Goal: Task Accomplishment & Management: Use online tool/utility

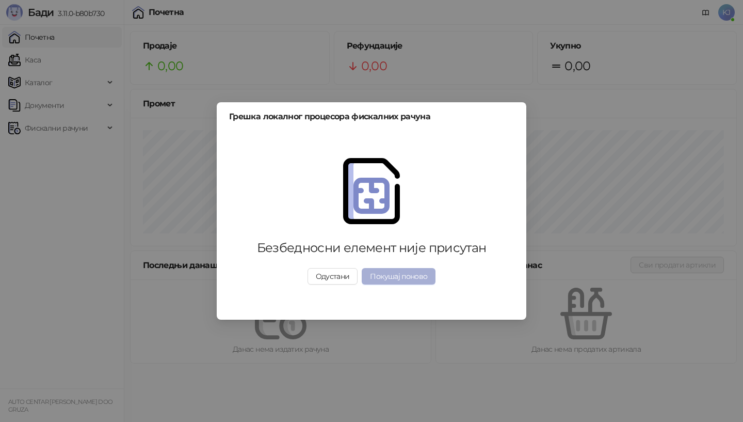
click at [390, 280] on button "Покушај поново" at bounding box center [399, 276] width 74 height 17
click at [403, 275] on button "Покушај поново" at bounding box center [399, 276] width 74 height 17
click at [336, 278] on button "Одустани" at bounding box center [333, 276] width 51 height 17
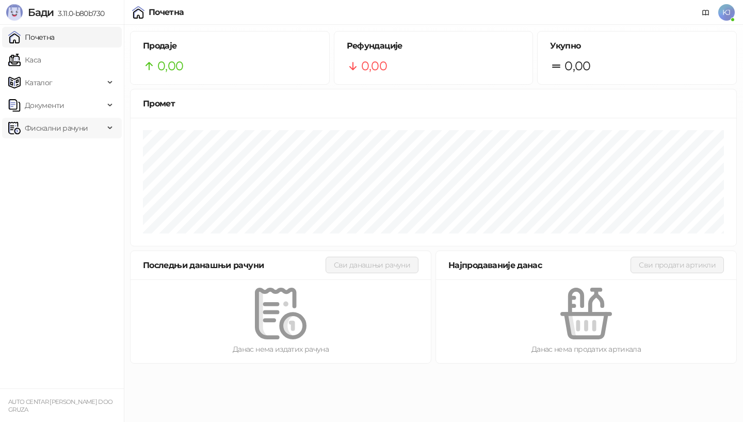
click at [43, 132] on span "Фискални рачуни" at bounding box center [56, 128] width 63 height 21
click at [61, 178] on link "По данима" at bounding box center [39, 173] width 55 height 21
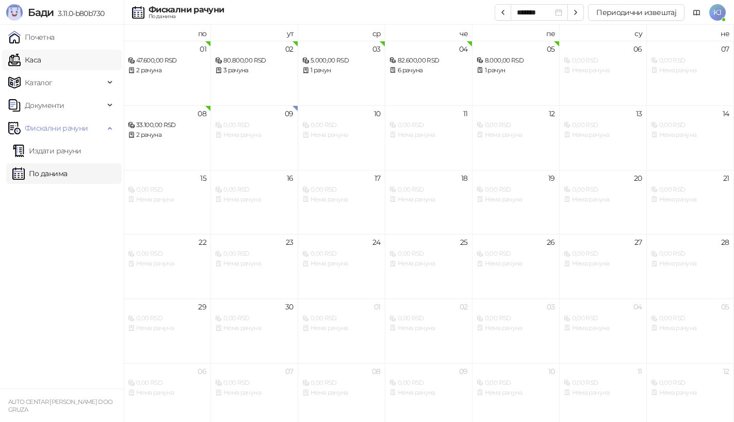
click at [37, 56] on link "Каса" at bounding box center [24, 60] width 33 height 21
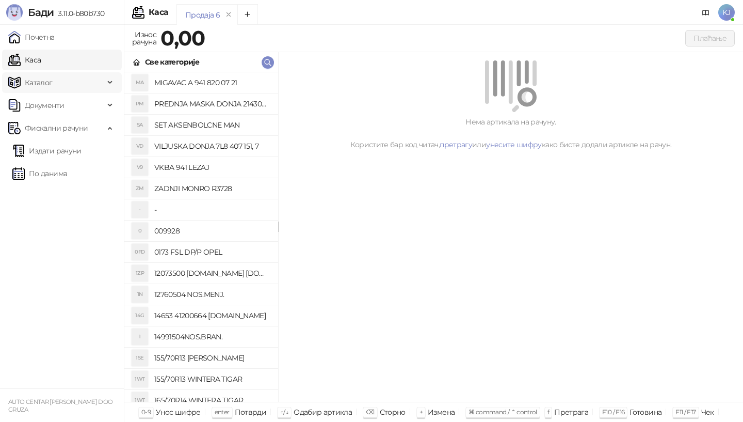
click at [33, 85] on span "Каталог" at bounding box center [39, 82] width 28 height 21
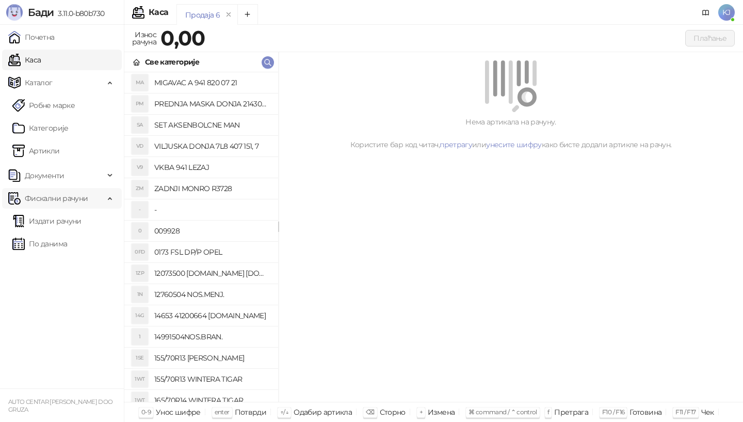
click at [105, 196] on div "Фискални рачуни" at bounding box center [62, 198] width 120 height 21
click at [28, 36] on link "Почетна" at bounding box center [31, 37] width 46 height 21
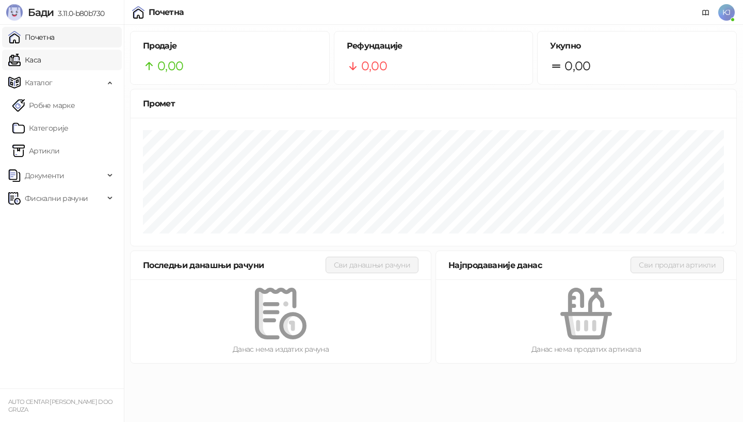
click at [41, 58] on link "Каса" at bounding box center [24, 60] width 33 height 21
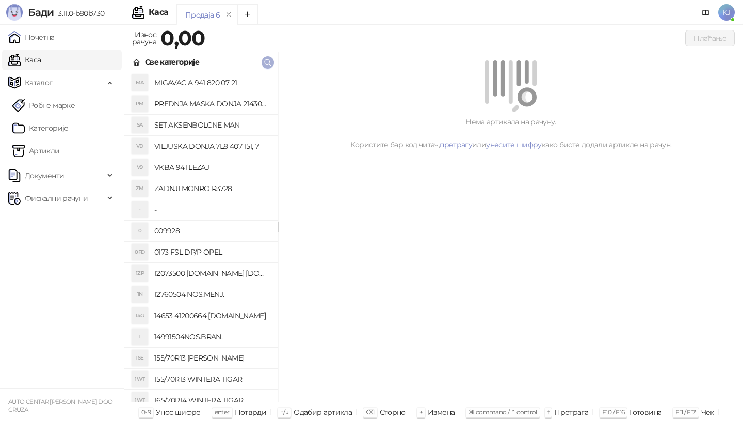
click at [269, 64] on icon "button" at bounding box center [268, 62] width 8 height 8
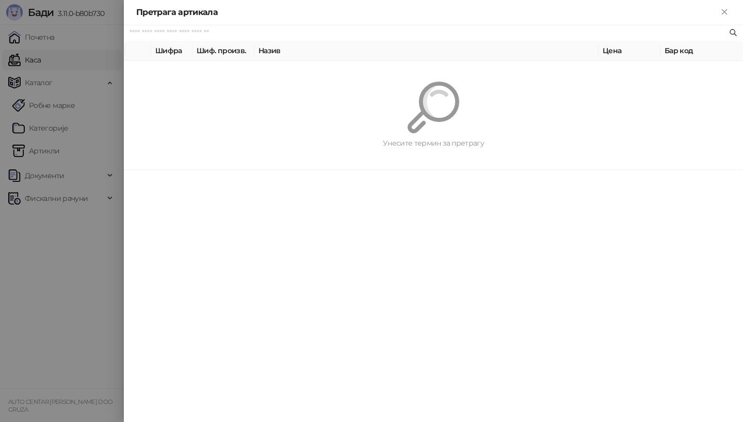
click at [160, 51] on th "Шифра" at bounding box center [171, 51] width 41 height 20
click at [722, 10] on icon "Close" at bounding box center [724, 11] width 9 height 9
